Goal: Information Seeking & Learning: Learn about a topic

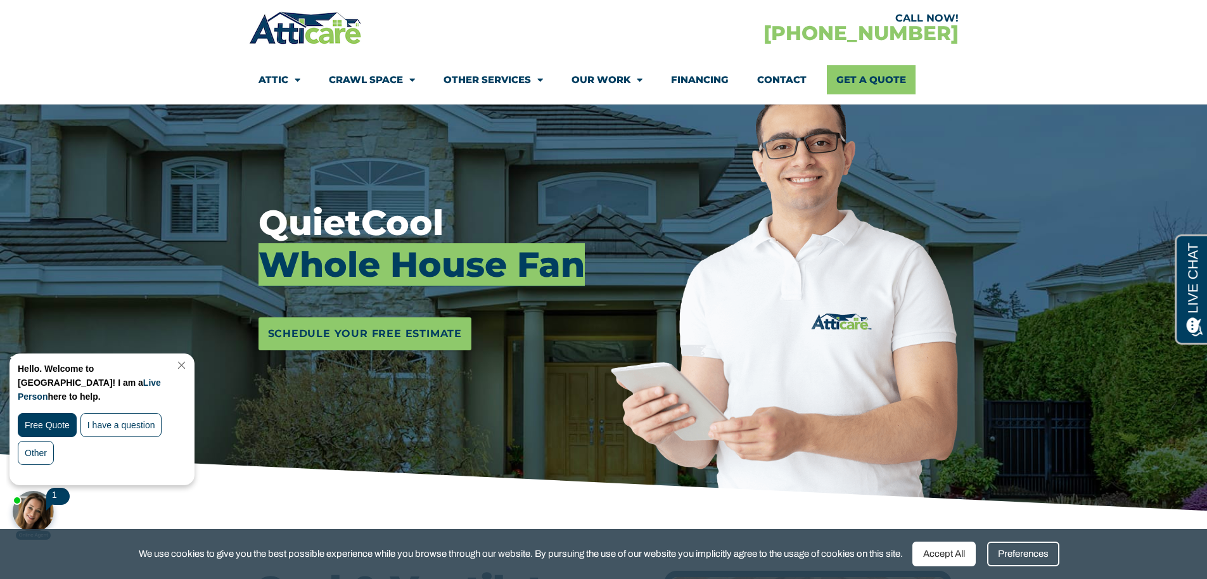
scroll to position [127, 0]
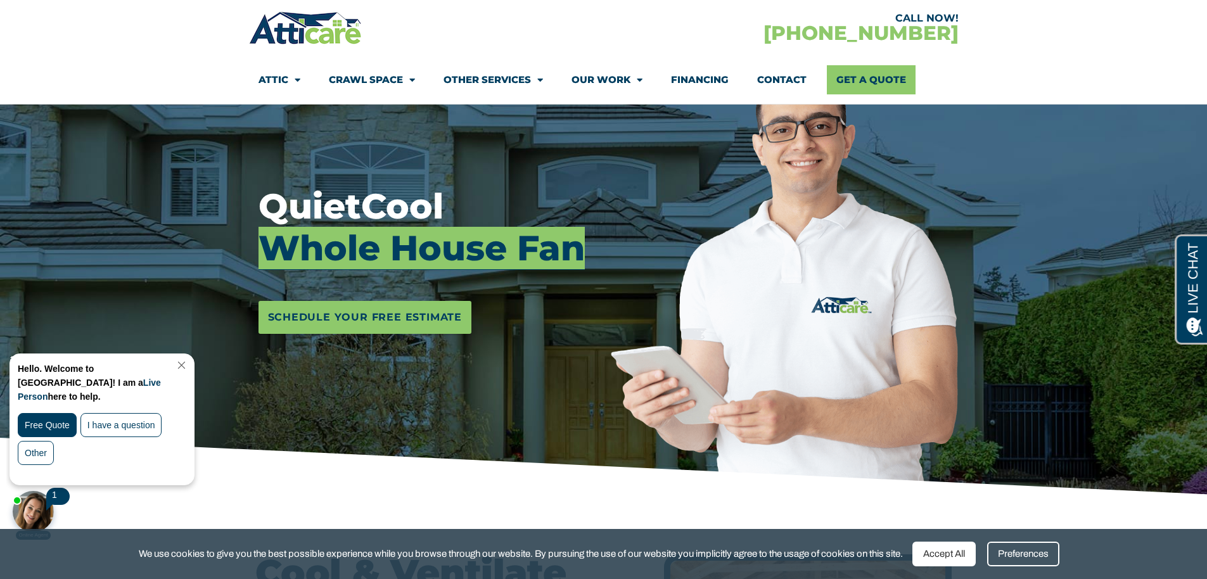
click at [189, 364] on link "Close Chat" at bounding box center [180, 366] width 17 height 10
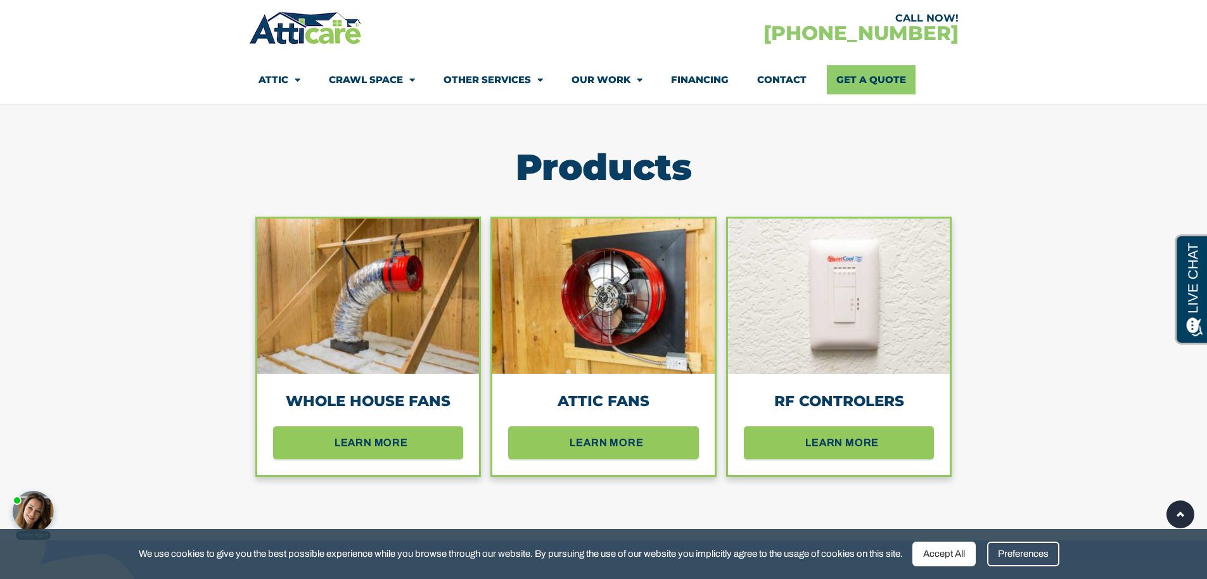
scroll to position [1141, 0]
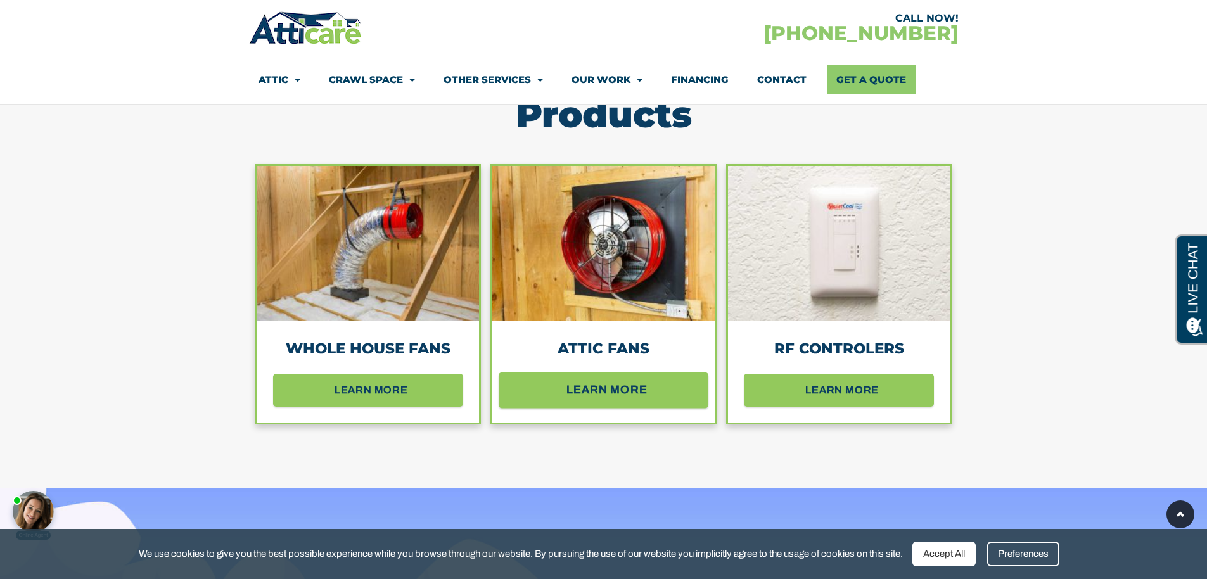
click at [615, 382] on span "learn more" at bounding box center [607, 390] width 81 height 22
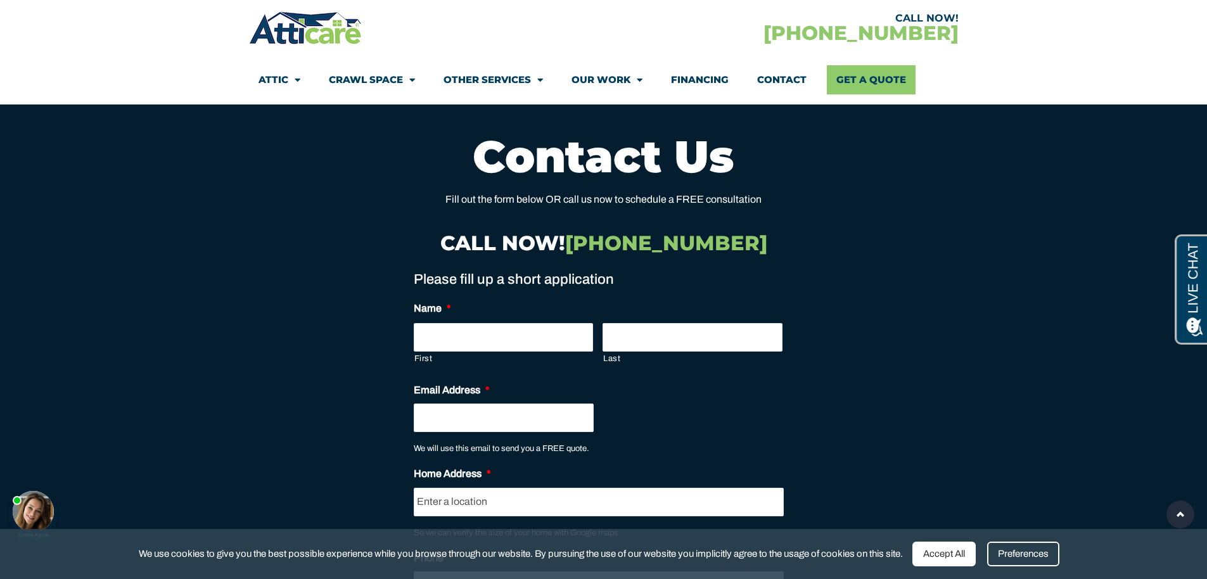
scroll to position [8706, 0]
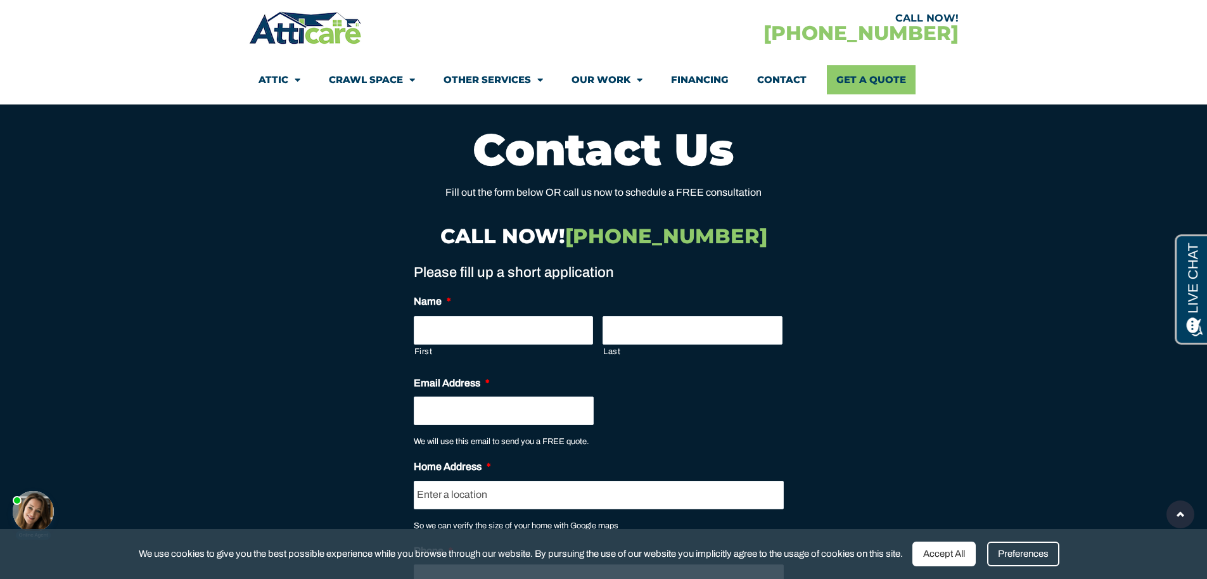
click at [695, 80] on link "Financing" at bounding box center [700, 79] width 58 height 29
